Goal: Find specific page/section: Find specific page/section

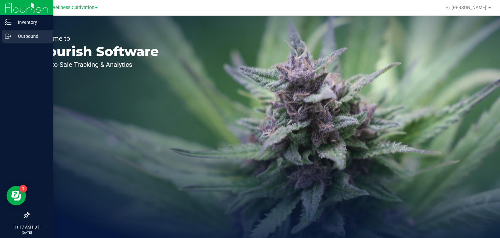
click at [12, 38] on p "Outbound" at bounding box center [30, 36] width 39 height 8
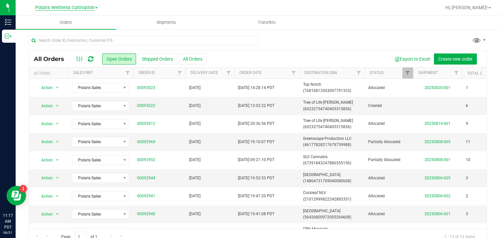
click at [69, 7] on span "Polaris Wellness Cultivation" at bounding box center [64, 8] width 59 height 6
click at [71, 29] on link "Polaris Wellness Production" at bounding box center [66, 31] width 95 height 9
